Goal: Task Accomplishment & Management: Use online tool/utility

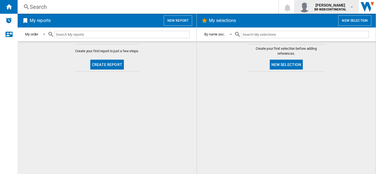
click at [324, 4] on span "[PERSON_NAME]" at bounding box center [330, 5] width 32 height 6
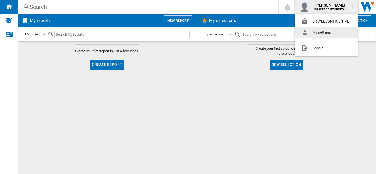
click at [317, 35] on button "My settings" at bounding box center [326, 32] width 63 height 11
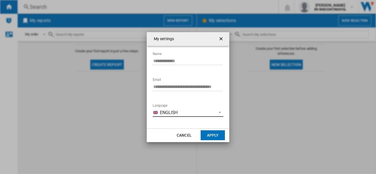
click at [206, 113] on span "English" at bounding box center [187, 113] width 54 height 6
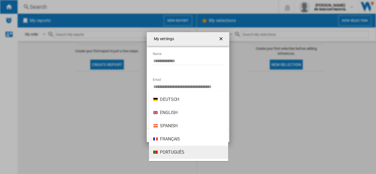
click at [171, 153] on span "Português" at bounding box center [172, 153] width 25 height 6
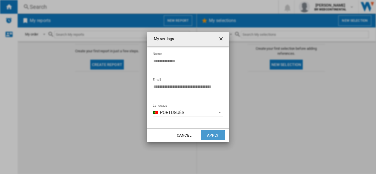
click at [210, 134] on button "Apply" at bounding box center [213, 136] width 24 height 10
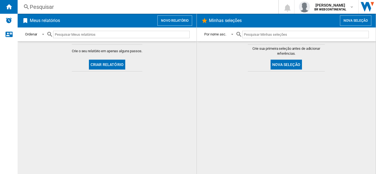
click at [104, 63] on button "Criar relatório" at bounding box center [107, 65] width 36 height 10
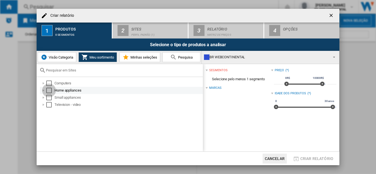
click at [51, 89] on div "Select" at bounding box center [49, 91] width 6 height 6
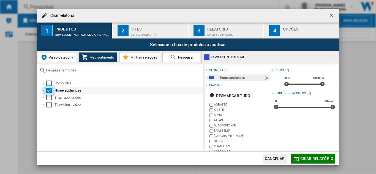
click at [51, 89] on div "Select" at bounding box center [49, 91] width 6 height 6
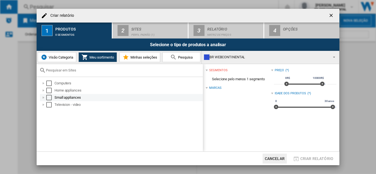
click at [47, 96] on div "Select" at bounding box center [49, 98] width 6 height 6
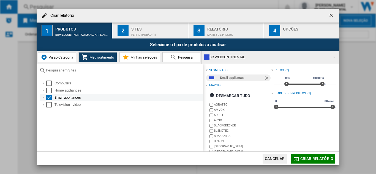
click at [47, 96] on div "Select" at bounding box center [49, 98] width 6 height 6
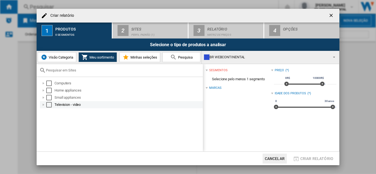
click at [50, 104] on div "Select" at bounding box center [49, 105] width 6 height 6
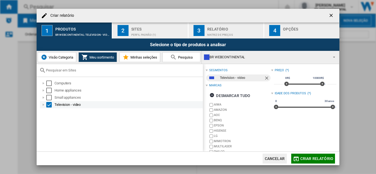
click at [57, 105] on div "Television - video" at bounding box center [129, 105] width 148 height 6
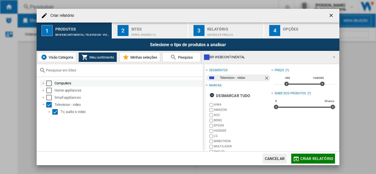
click at [61, 83] on div "Computers" at bounding box center [129, 84] width 148 height 6
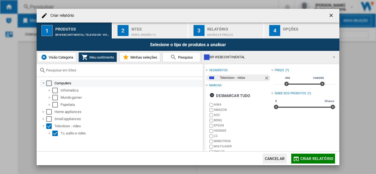
click at [61, 82] on div "Computers" at bounding box center [129, 84] width 148 height 6
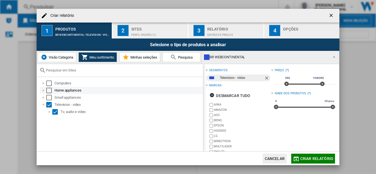
click at [61, 89] on div "Home appliances" at bounding box center [129, 91] width 148 height 6
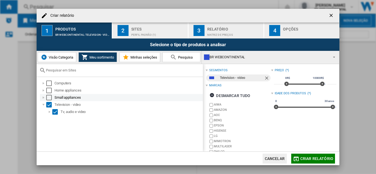
click at [58, 99] on div "Small appliances" at bounding box center [129, 98] width 148 height 6
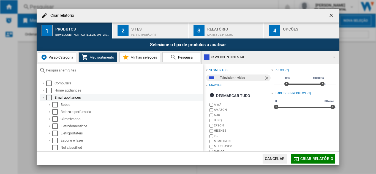
click at [58, 97] on div "Small appliances" at bounding box center [129, 98] width 148 height 6
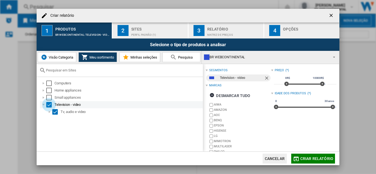
click at [50, 104] on div "Select" at bounding box center [49, 105] width 6 height 6
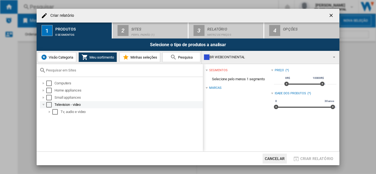
click at [49, 104] on div "Select" at bounding box center [49, 105] width 6 height 6
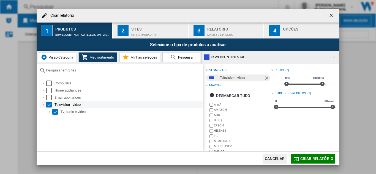
click at [49, 104] on div "Select" at bounding box center [49, 105] width 6 height 6
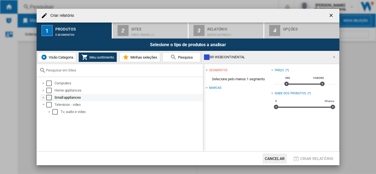
click at [45, 97] on div at bounding box center [44, 98] width 6 height 6
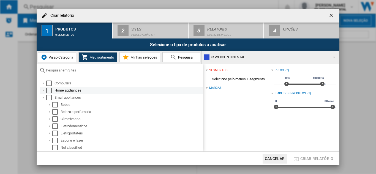
click at [44, 89] on div at bounding box center [44, 91] width 6 height 6
click at [42, 91] on div at bounding box center [44, 91] width 6 height 6
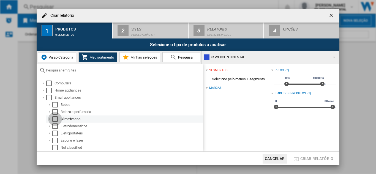
click at [56, 119] on div "Select" at bounding box center [55, 119] width 6 height 6
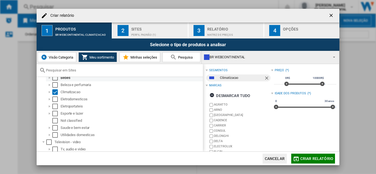
scroll to position [28, 0]
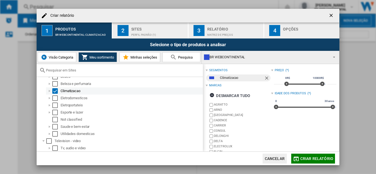
click at [48, 92] on div at bounding box center [50, 91] width 6 height 6
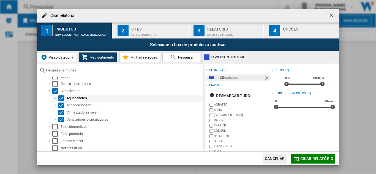
click at [67, 96] on div "Aquecedores" at bounding box center [127, 98] width 151 height 7
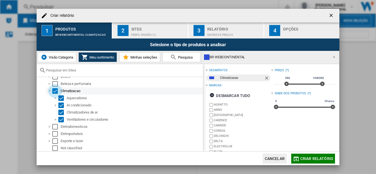
click at [55, 90] on div "Select" at bounding box center [55, 91] width 6 height 6
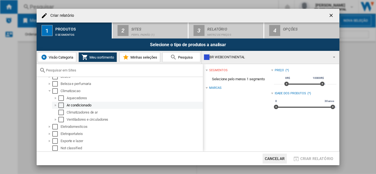
click at [62, 105] on div "Select" at bounding box center [61, 106] width 6 height 6
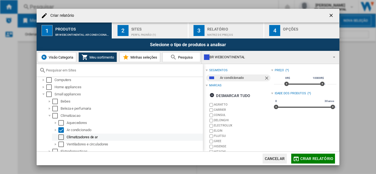
scroll to position [2, 0]
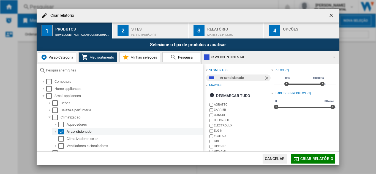
click at [55, 133] on div at bounding box center [56, 132] width 6 height 6
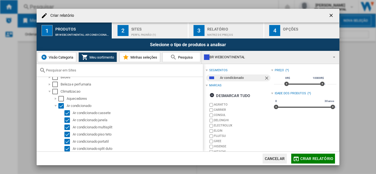
scroll to position [57, 0]
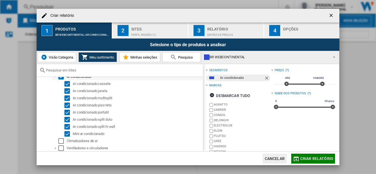
click at [73, 77] on div "Ar condicionado" at bounding box center [134, 77] width 135 height 6
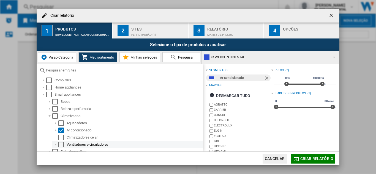
scroll to position [2, 0]
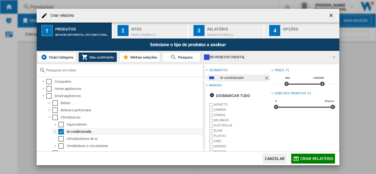
click at [56, 132] on div at bounding box center [56, 132] width 6 height 6
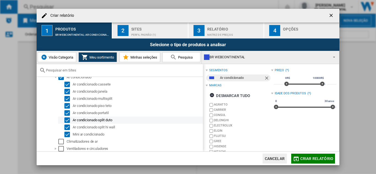
scroll to position [57, 0]
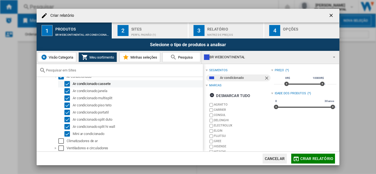
click at [75, 82] on div "Ar condicionado cassete" at bounding box center [137, 84] width 129 height 6
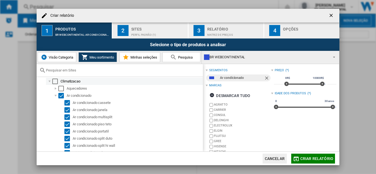
scroll to position [29, 0]
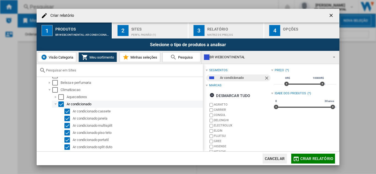
click at [73, 102] on div "Ar condicionado" at bounding box center [134, 105] width 135 height 6
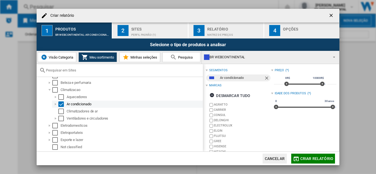
click at [60, 103] on div "Select" at bounding box center [61, 105] width 6 height 6
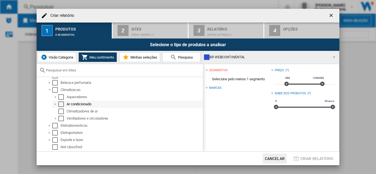
click at [55, 103] on div at bounding box center [56, 105] width 6 height 6
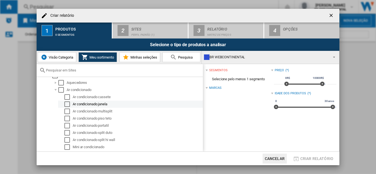
scroll to position [57, 0]
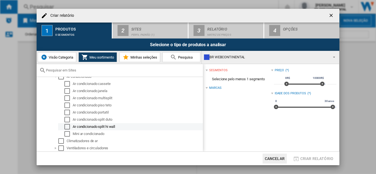
click at [69, 126] on div "Select" at bounding box center [67, 127] width 6 height 6
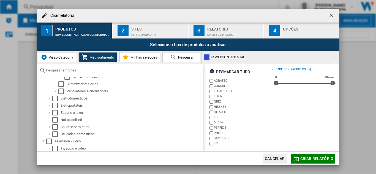
scroll to position [114, 0]
click at [305, 159] on span "Criar relatório" at bounding box center [316, 159] width 33 height 4
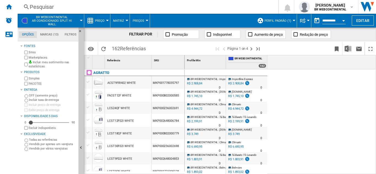
click at [28, 58] on div "Marketplaces" at bounding box center [49, 57] width 53 height 5
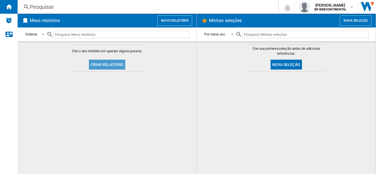
click at [110, 64] on button "Criar relatório" at bounding box center [107, 65] width 36 height 10
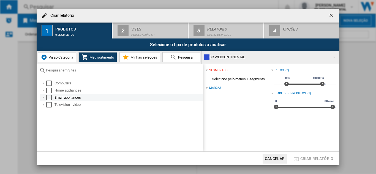
click at [44, 98] on div "Criar relatório ..." at bounding box center [44, 98] width 6 height 6
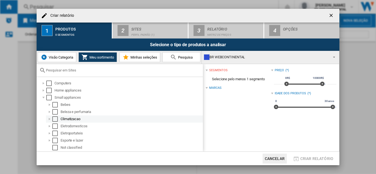
click at [49, 119] on div "Criar relatório ..." at bounding box center [50, 119] width 6 height 6
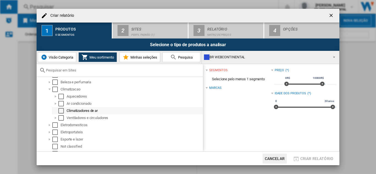
scroll to position [22, 0]
click at [55, 110] on div "Criar relatório ..." at bounding box center [56, 112] width 6 height 6
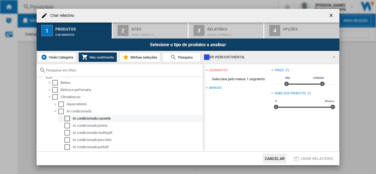
scroll to position [50, 0]
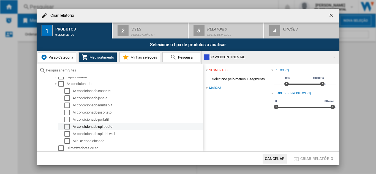
click at [66, 127] on div "Select" at bounding box center [67, 127] width 6 height 6
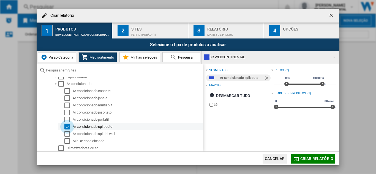
click at [66, 127] on div "Select" at bounding box center [67, 127] width 6 height 6
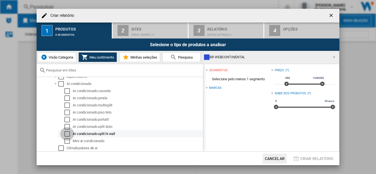
click at [66, 134] on div "Select" at bounding box center [67, 134] width 6 height 6
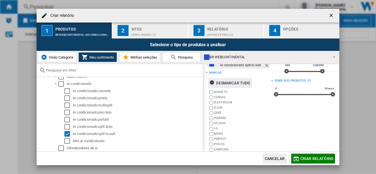
scroll to position [24, 0]
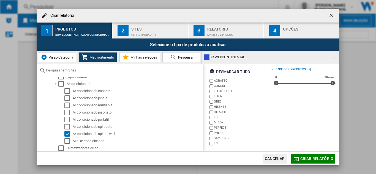
click at [212, 56] on div "BR WEBCONTINENTAL" at bounding box center [266, 57] width 124 height 8
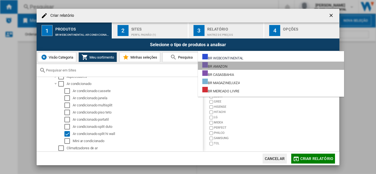
click at [218, 68] on div "BR AMAZON" at bounding box center [214, 65] width 25 height 7
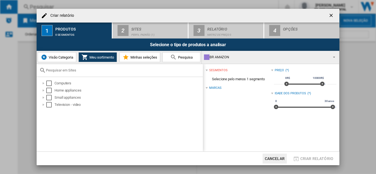
scroll to position [0, 0]
click at [219, 59] on div "BR AMAZON" at bounding box center [266, 57] width 124 height 8
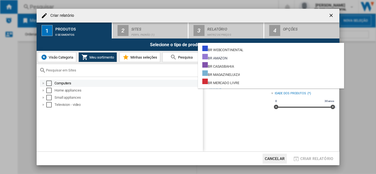
click at [163, 82] on md-backdrop at bounding box center [188, 87] width 376 height 174
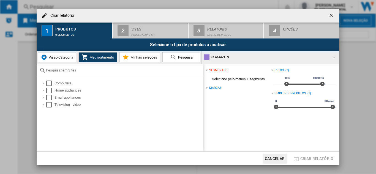
click at [62, 56] on span "Visão Categoria" at bounding box center [60, 57] width 26 height 4
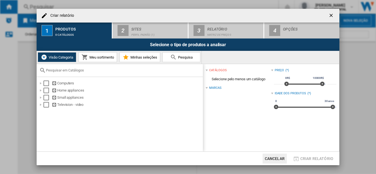
click at [175, 58] on md-icon "Criar relatório ..." at bounding box center [173, 57] width 7 height 7
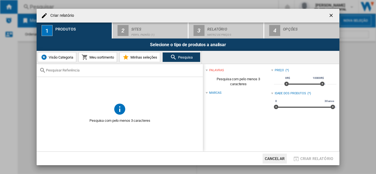
click at [176, 58] on md-icon "Criar relatório ..." at bounding box center [173, 57] width 7 height 7
click at [52, 56] on span "Visão Categoria" at bounding box center [60, 57] width 26 height 4
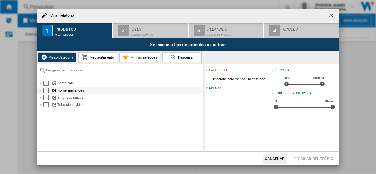
click at [41, 91] on div "Criar relatório ..." at bounding box center [41, 91] width 6 height 6
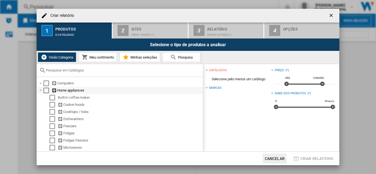
click at [41, 91] on div "Criar relatório ..." at bounding box center [41, 91] width 6 height 6
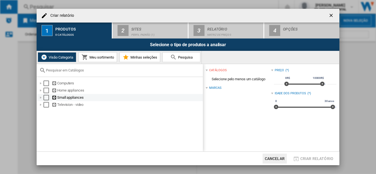
click at [41, 97] on div "Criar relatório ..." at bounding box center [41, 98] width 6 height 6
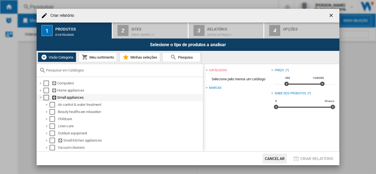
click at [40, 98] on div "Criar relatório ..." at bounding box center [41, 98] width 6 height 6
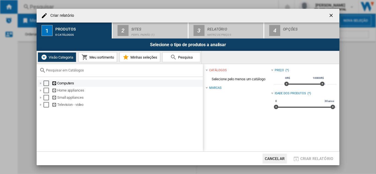
click at [39, 82] on div "Criar relatório ..." at bounding box center [41, 84] width 6 height 6
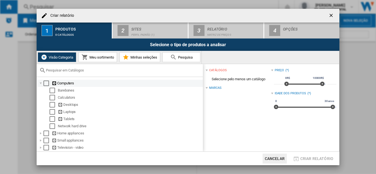
click at [40, 83] on div "Criar relatório ..." at bounding box center [41, 84] width 6 height 6
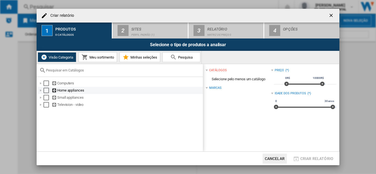
click at [39, 90] on div "Criar relatório ..." at bounding box center [41, 91] width 6 height 6
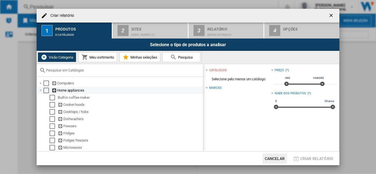
click at [40, 91] on div "Criar relatório ..." at bounding box center [41, 91] width 6 height 6
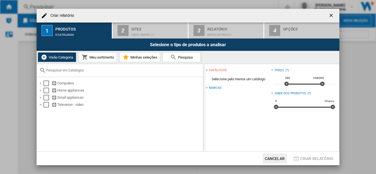
click at [333, 16] on ng-md-icon "getI18NText('BUTTONS.CLOSE_DIALOG')" at bounding box center [332, 16] width 7 height 7
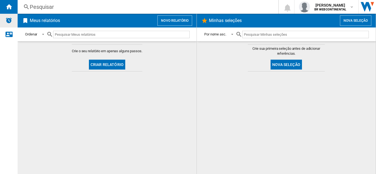
click at [11, 21] on img "Alertas" at bounding box center [9, 20] width 7 height 7
click at [6, 36] on ng-md-icon "Fale conosco" at bounding box center [9, 34] width 7 height 7
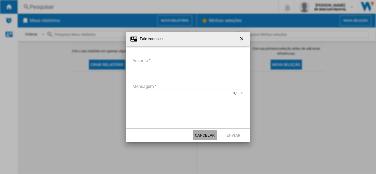
click at [205, 136] on button "Cancelar" at bounding box center [205, 136] width 24 height 10
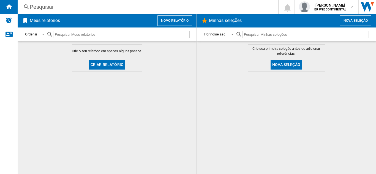
click at [41, 9] on div "Pesquisar" at bounding box center [147, 7] width 234 height 8
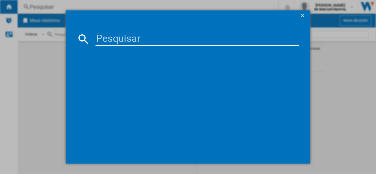
click at [304, 17] on ng-md-icon "getI18NText('BUTTONS.CLOSE_DIALOG')" at bounding box center [303, 16] width 7 height 7
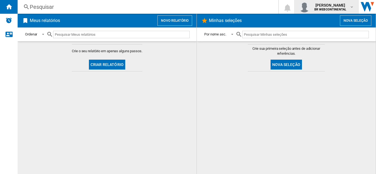
click at [327, 3] on span "[PERSON_NAME]" at bounding box center [330, 5] width 32 height 6
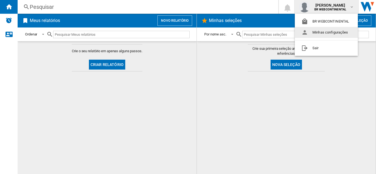
click at [327, 32] on button "Minhas configurações" at bounding box center [326, 32] width 63 height 11
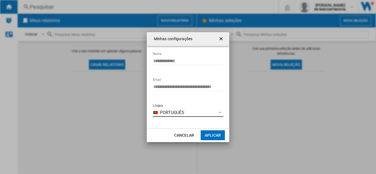
click at [206, 112] on span "Português" at bounding box center [187, 113] width 54 height 6
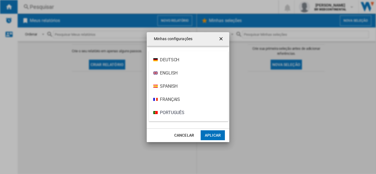
click at [281, 107] on md-backdrop at bounding box center [188, 87] width 376 height 174
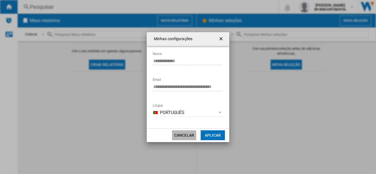
click at [190, 138] on button "Cancelar" at bounding box center [184, 136] width 24 height 10
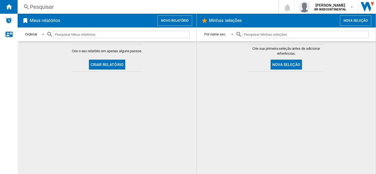
click at [284, 67] on button "Nova seleção" at bounding box center [286, 65] width 31 height 10
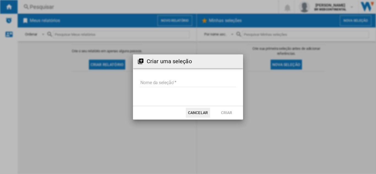
click at [195, 113] on button "Cancelar" at bounding box center [198, 113] width 24 height 10
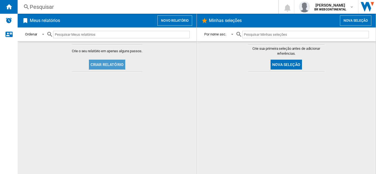
click at [107, 62] on button "Criar relatório" at bounding box center [107, 65] width 36 height 10
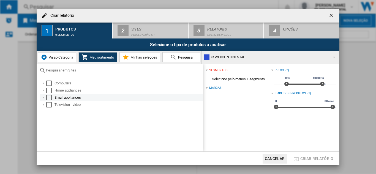
click at [44, 99] on div "Criar relatório ..." at bounding box center [44, 98] width 6 height 6
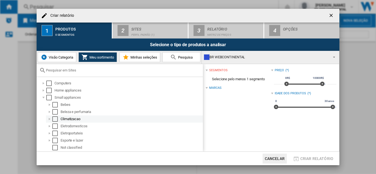
click at [49, 118] on div "Criar relatório ..." at bounding box center [50, 119] width 6 height 6
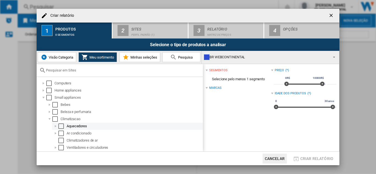
scroll to position [28, 0]
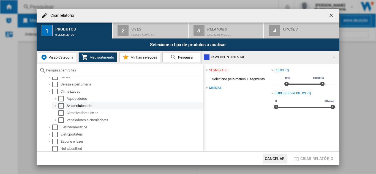
click at [55, 107] on div "Criar relatório ..." at bounding box center [56, 106] width 6 height 6
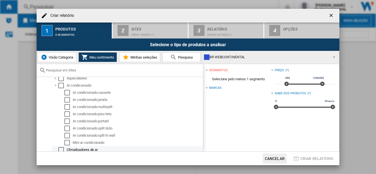
scroll to position [83, 0]
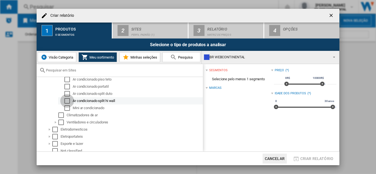
click at [66, 102] on div "Select" at bounding box center [67, 101] width 6 height 6
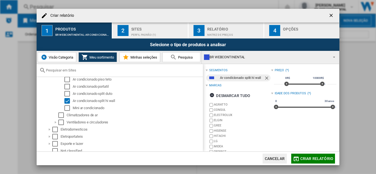
click at [333, 56] on span "Criar relatório ..." at bounding box center [332, 57] width 7 height 8
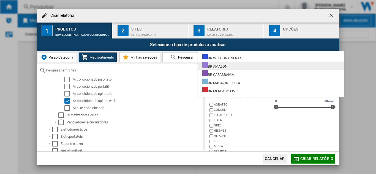
click at [221, 68] on div "BR AMAZON" at bounding box center [214, 65] width 25 height 7
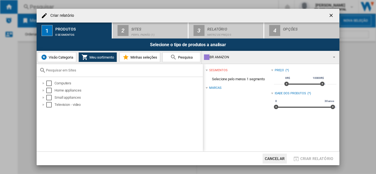
scroll to position [0, 0]
click at [269, 55] on div "BR AMAZON" at bounding box center [266, 57] width 124 height 8
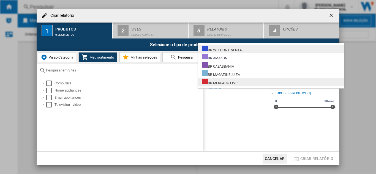
drag, startPoint x: 236, startPoint y: 50, endPoint x: 227, endPoint y: 84, distance: 35.3
click at [227, 84] on md-content "BR WEBCONTINENTAL BR AMAZON [GEOGRAPHIC_DATA] BR MAGAZINELUIZA BR MERCADO LIVRE" at bounding box center [271, 66] width 146 height 46
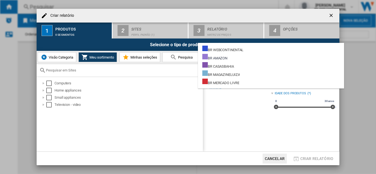
drag, startPoint x: 228, startPoint y: 84, endPoint x: 188, endPoint y: 71, distance: 41.8
click at [188, 71] on md-backdrop at bounding box center [188, 87] width 376 height 174
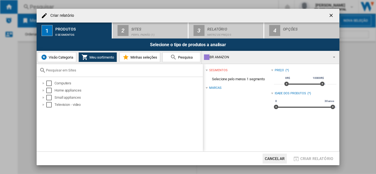
click at [241, 58] on div "BR AMAZON" at bounding box center [266, 57] width 124 height 8
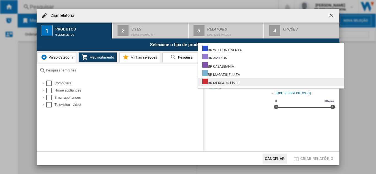
click at [229, 83] on div "BR MERCADO LIVRE" at bounding box center [220, 82] width 37 height 7
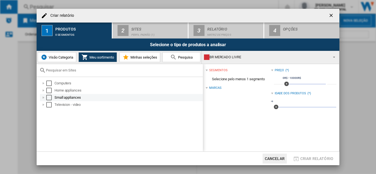
click at [43, 98] on div "Criar relatório ..." at bounding box center [44, 98] width 6 height 6
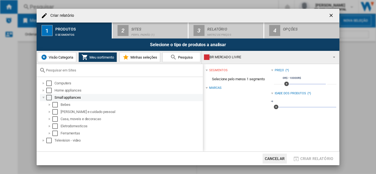
click at [42, 98] on div "Criar relatório ..." at bounding box center [44, 98] width 6 height 6
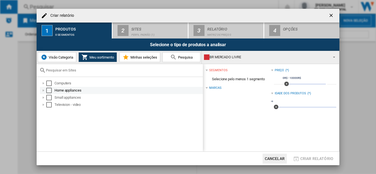
click at [44, 90] on div "Criar relatório ..." at bounding box center [44, 91] width 6 height 6
click at [43, 90] on div "Criar relatório ..." at bounding box center [44, 91] width 6 height 6
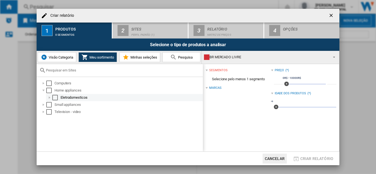
click at [48, 98] on div "Criar relatório ..." at bounding box center [50, 98] width 6 height 6
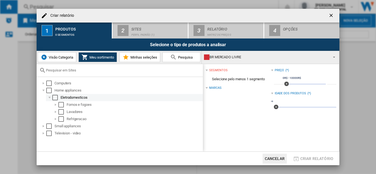
click at [48, 98] on div "Criar relatório ..." at bounding box center [50, 98] width 6 height 6
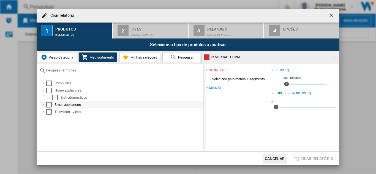
click at [44, 105] on div "Criar relatório ..." at bounding box center [44, 105] width 6 height 6
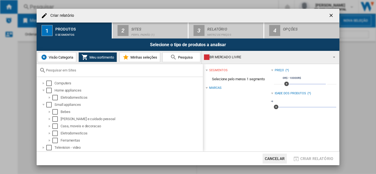
click at [329, 15] on ng-md-icon "getI18NText('BUTTONS.CLOSE_DIALOG')" at bounding box center [332, 16] width 7 height 7
